Goal: Task Accomplishment & Management: Manage account settings

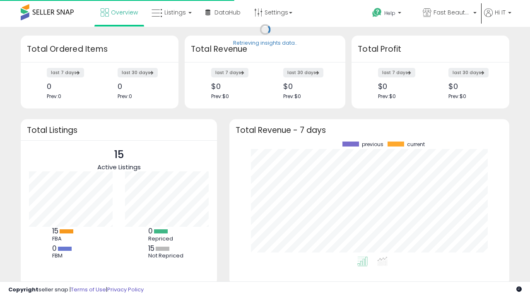
scroll to position [115, 263]
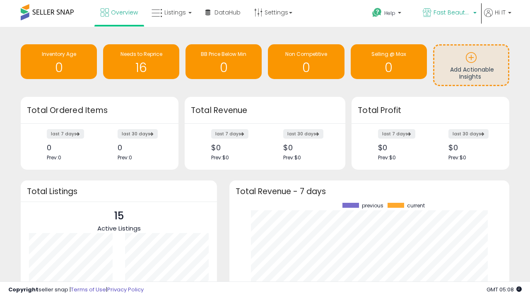
click at [449, 13] on span "Fast Beauty ([GEOGRAPHIC_DATA])" at bounding box center [451, 12] width 37 height 8
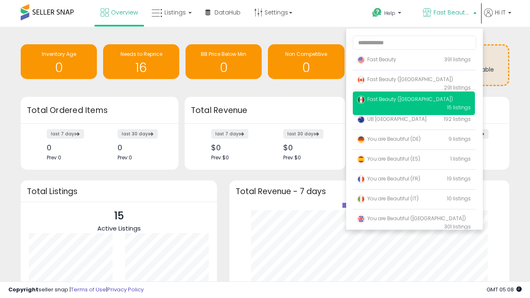
click at [414, 200] on span "You are Beautiful (IT)" at bounding box center [388, 198] width 62 height 7
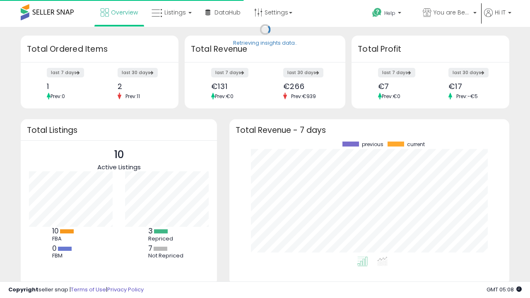
scroll to position [115, 263]
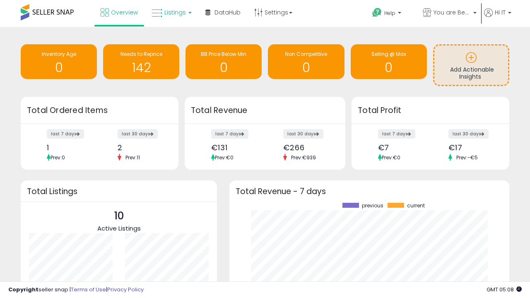
click at [171, 12] on span "Listings" at bounding box center [175, 12] width 22 height 8
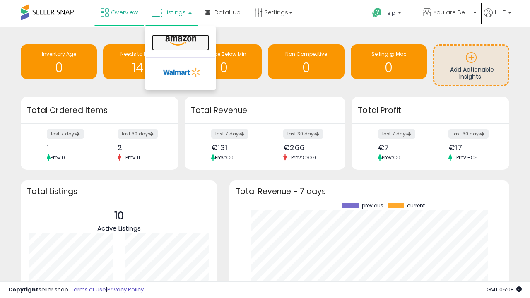
click at [180, 41] on icon at bounding box center [181, 41] width 36 height 11
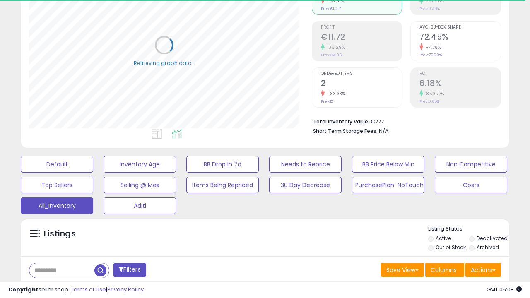
click at [59, 288] on span "Last 30 Days" at bounding box center [60, 292] width 36 height 8
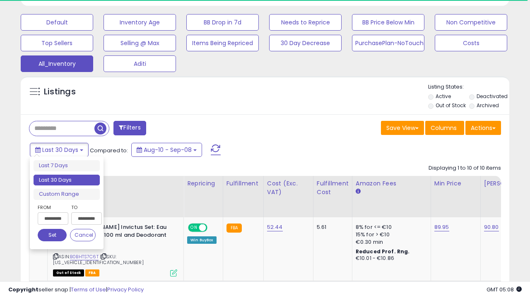
click at [67, 180] on li "Last 30 Days" at bounding box center [67, 180] width 66 height 11
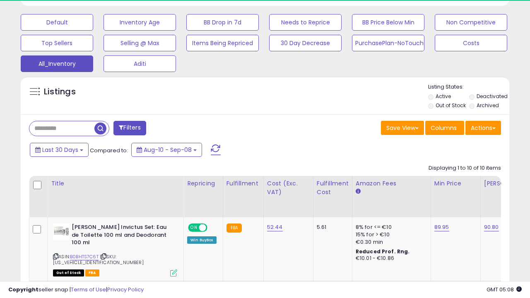
scroll to position [170, 282]
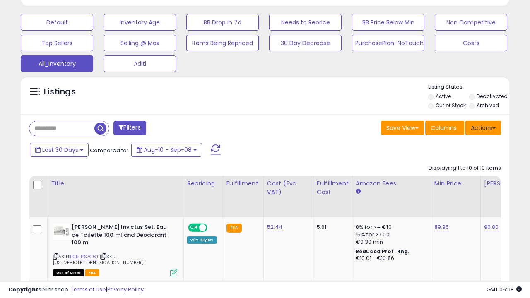
click at [483, 127] on button "Actions" at bounding box center [483, 128] width 36 height 14
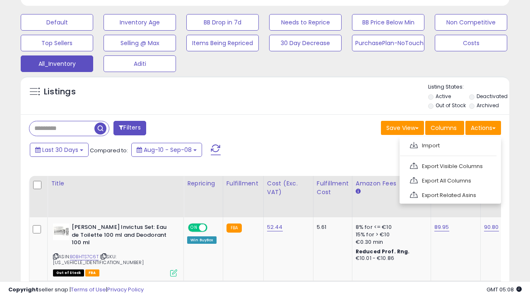
click at [449, 180] on link "Export All Columns" at bounding box center [449, 180] width 91 height 13
